Goal: Find specific page/section: Locate a particular part of the current website

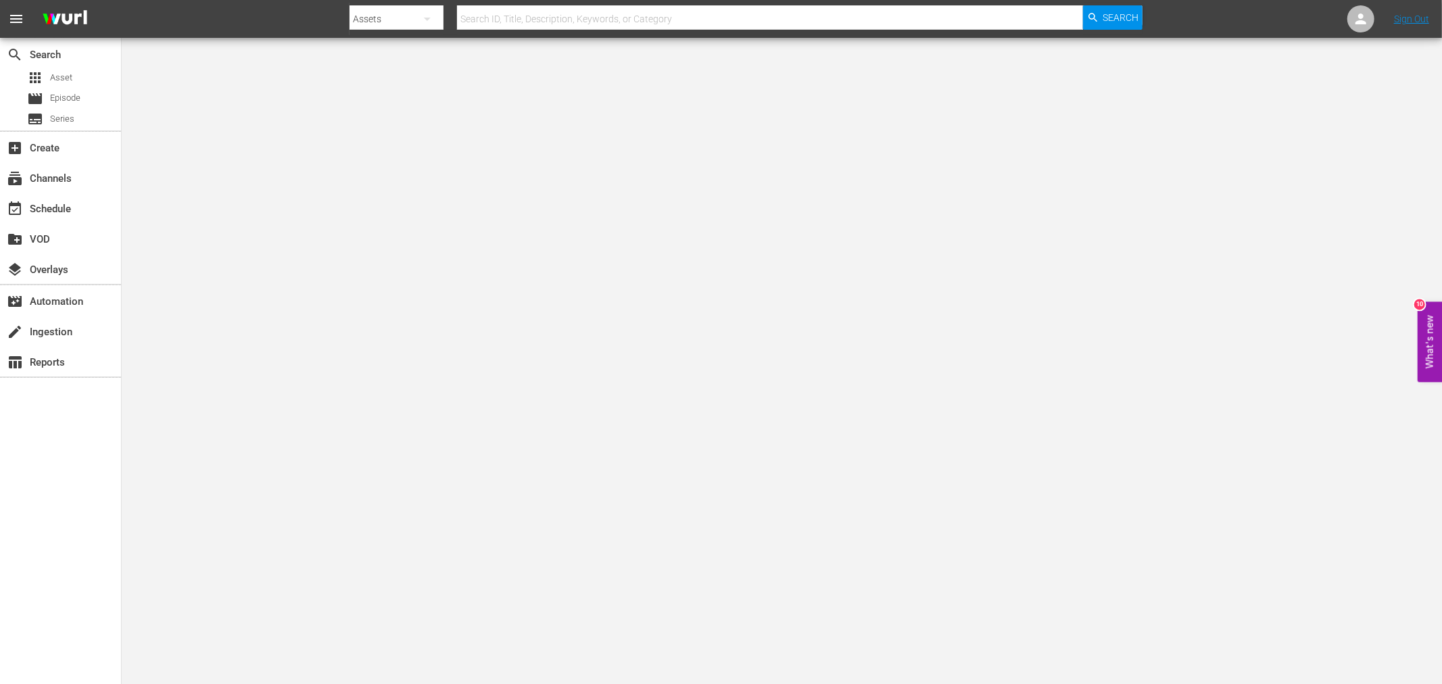
click at [791, 35] on nav "menu Search By Assets Search ID, Title, Description, Keywords, or Category Sear…" at bounding box center [721, 19] width 1442 height 38
click at [794, 23] on input "text" at bounding box center [770, 19] width 626 height 32
type input "d"
type input "Do You Know Where Your Man Is?"
click at [1119, 18] on span "Search" at bounding box center [1121, 17] width 36 height 24
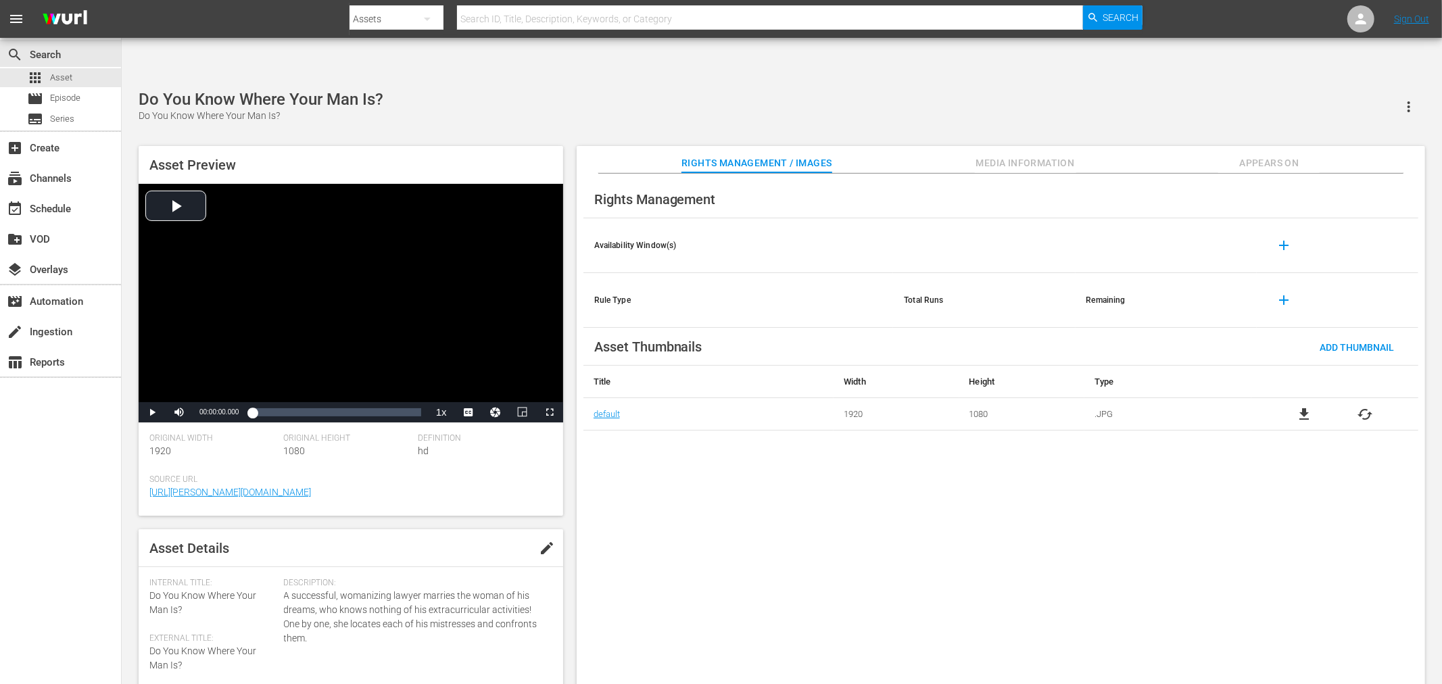
click at [1306, 406] on span "file_download" at bounding box center [1304, 414] width 16 height 16
